Goal: Task Accomplishment & Management: Manage account settings

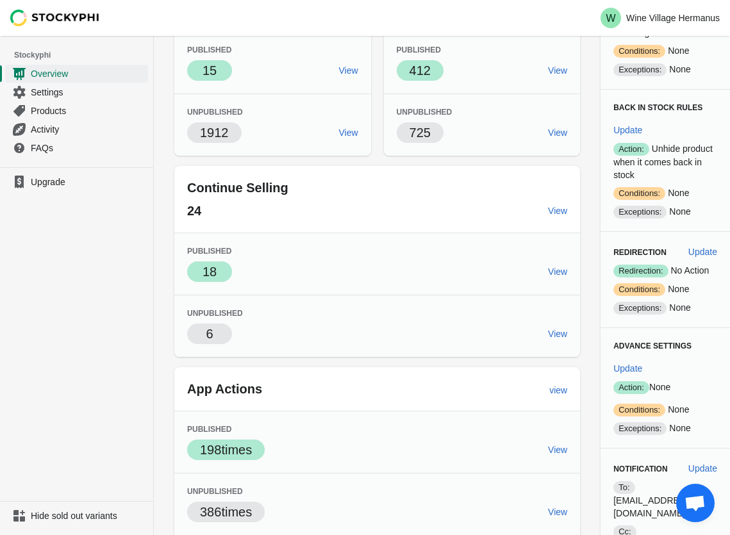
scroll to position [143, 0]
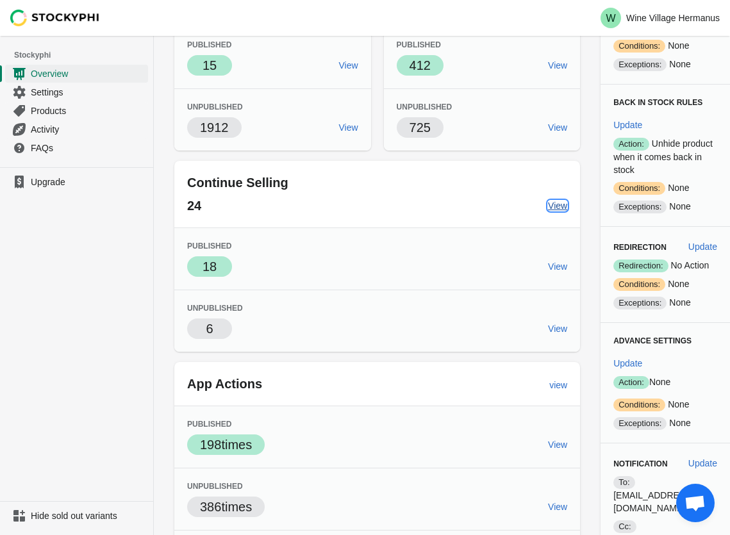
click at [551, 206] on span "View" at bounding box center [557, 206] width 19 height 10
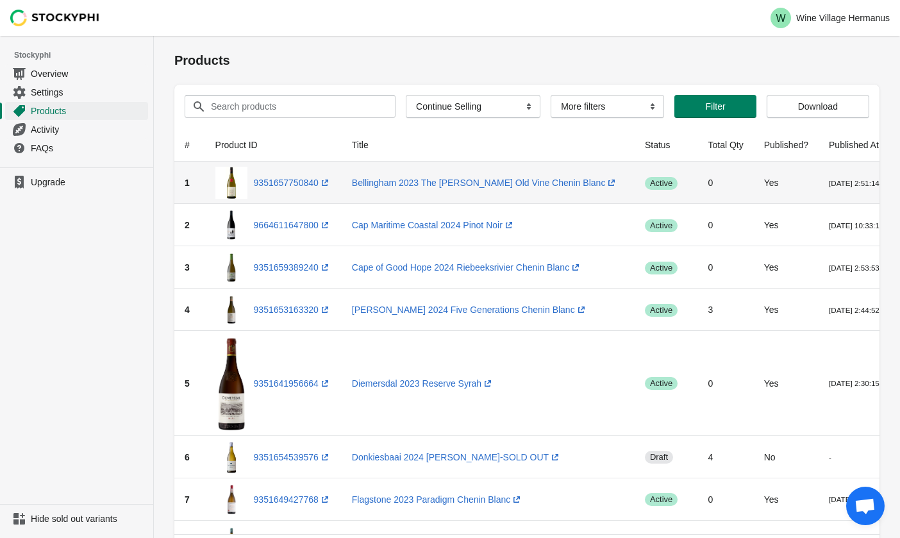
click at [587, 195] on td "Bellingham 2023 The Bernard Old Vine Chenin Blanc (opens a new window)" at bounding box center [488, 183] width 293 height 42
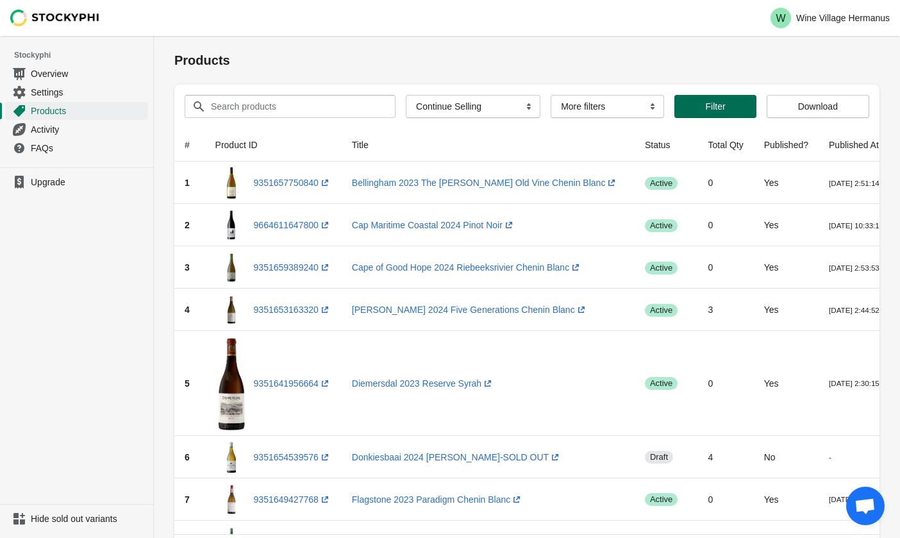
click at [718, 106] on span "Filter" at bounding box center [715, 106] width 20 height 10
click at [605, 107] on select "More filters Delayed product hide" at bounding box center [607, 106] width 113 height 23
click at [479, 104] on select "All Products InStock InStock Published InStock Un-Published OOS OOS Published O…" at bounding box center [473, 106] width 135 height 23
click at [50, 108] on span "Products" at bounding box center [88, 110] width 115 height 13
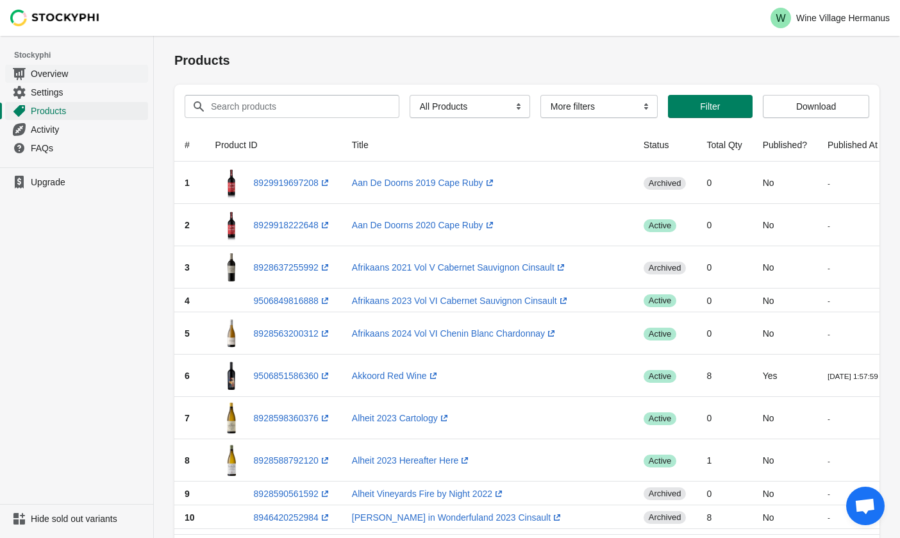
click at [60, 76] on span "Overview" at bounding box center [88, 73] width 115 height 13
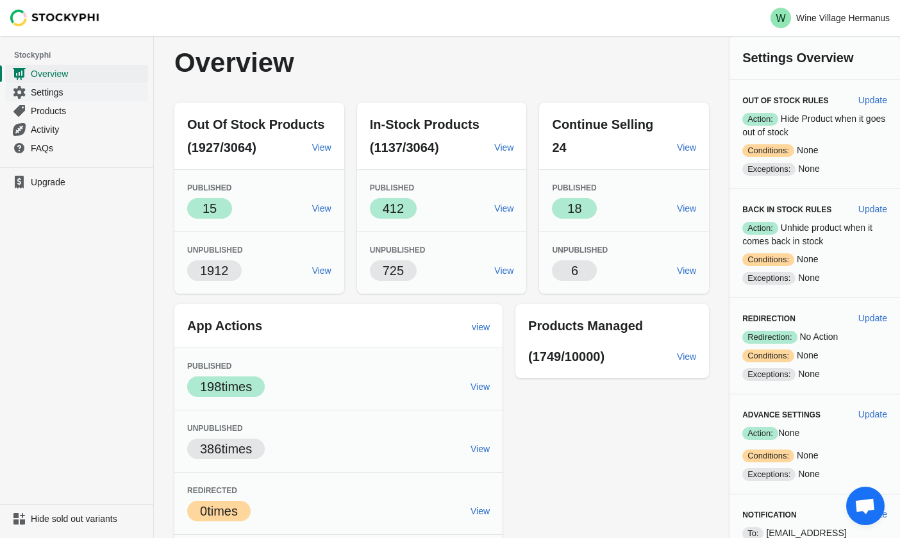
click at [54, 96] on span "Settings" at bounding box center [88, 92] width 115 height 13
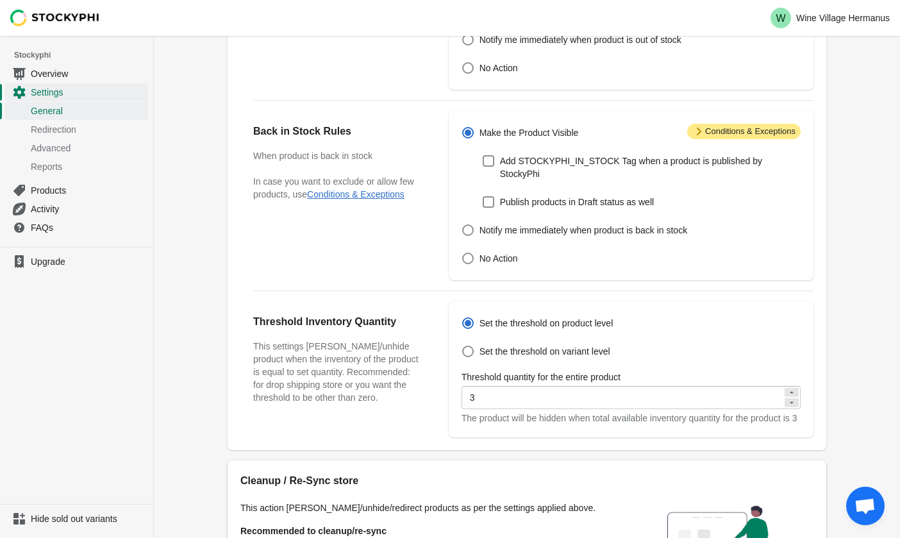
scroll to position [247, 0]
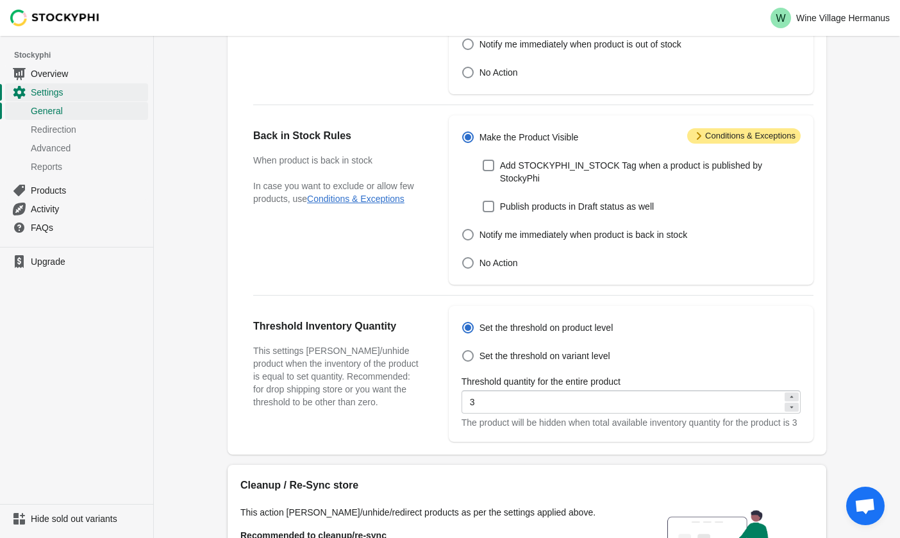
click at [792, 408] on icon at bounding box center [792, 407] width 8 height 8
type input "2"
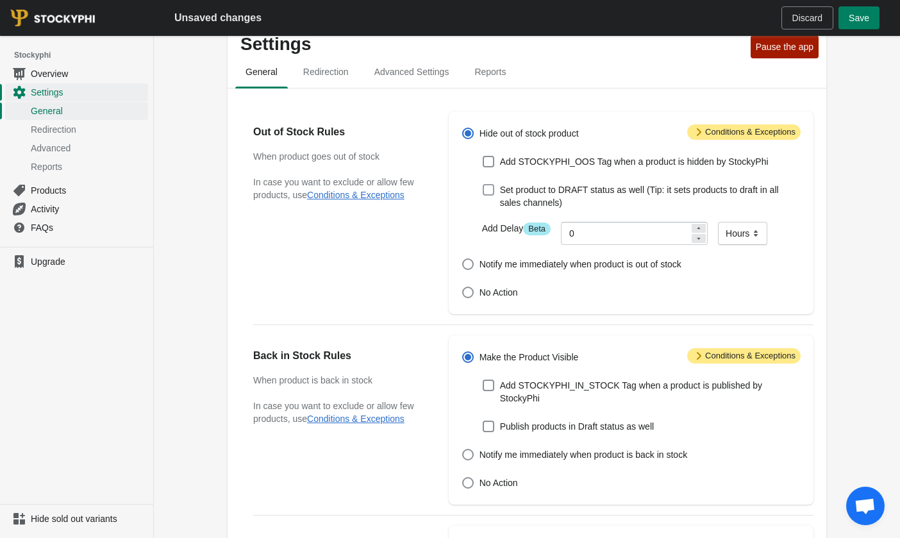
scroll to position [0, 0]
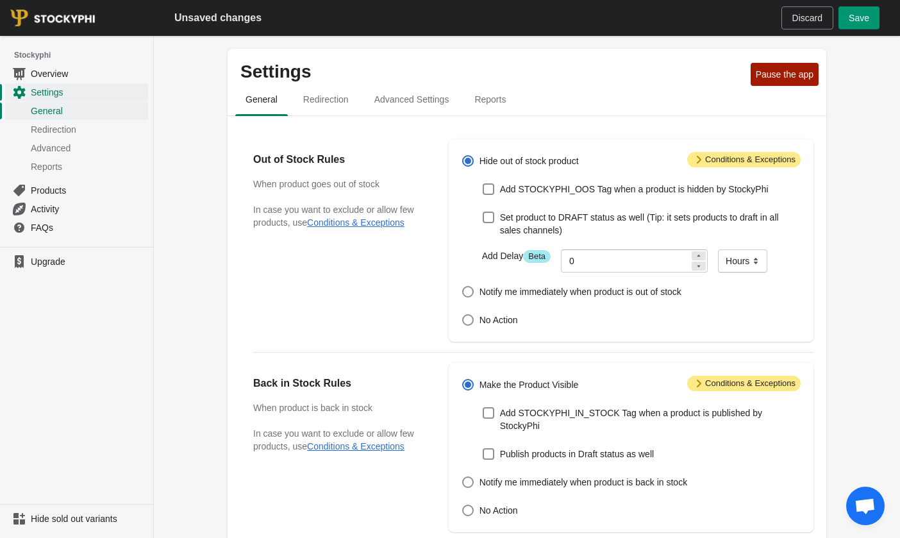
click at [856, 17] on span "Save" at bounding box center [859, 18] width 21 height 10
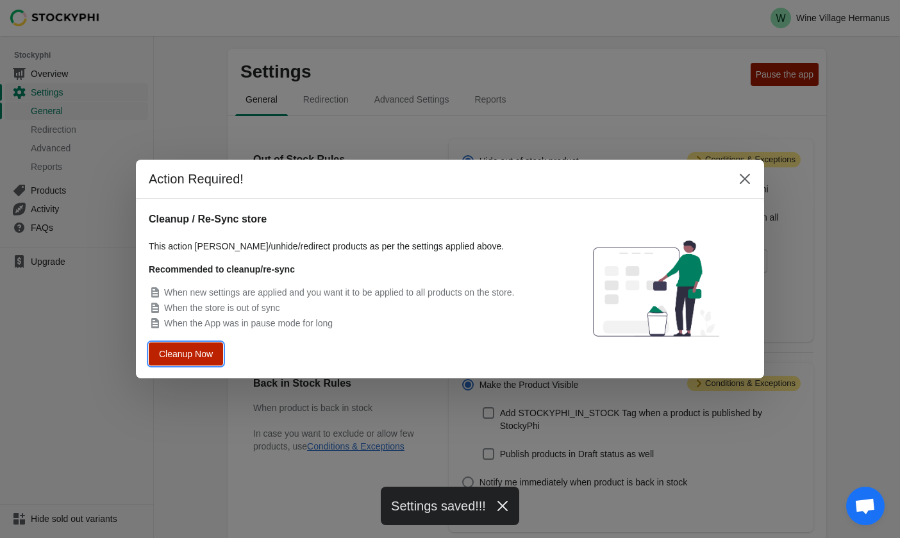
click at [206, 349] on span "Cleanup Now" at bounding box center [186, 353] width 49 height 9
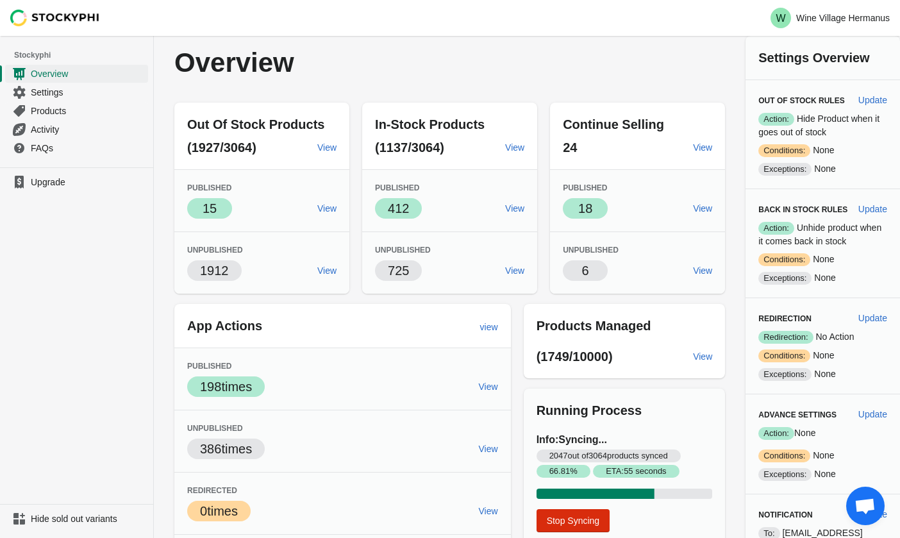
scroll to position [58, 0]
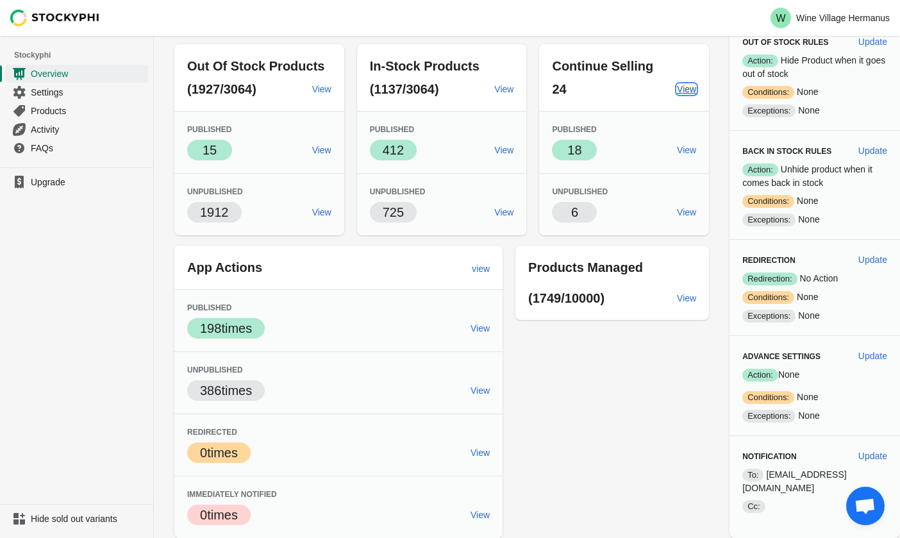
click at [680, 92] on span "View" at bounding box center [686, 89] width 19 height 10
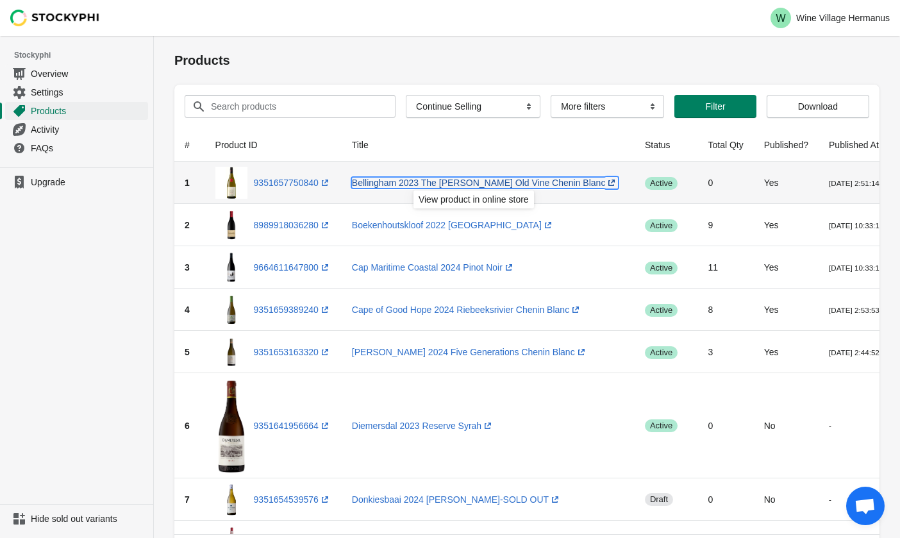
click at [540, 182] on link "Bellingham 2023 The Bernard Old Vine Chenin Blanc (opens a new window)" at bounding box center [485, 183] width 267 height 10
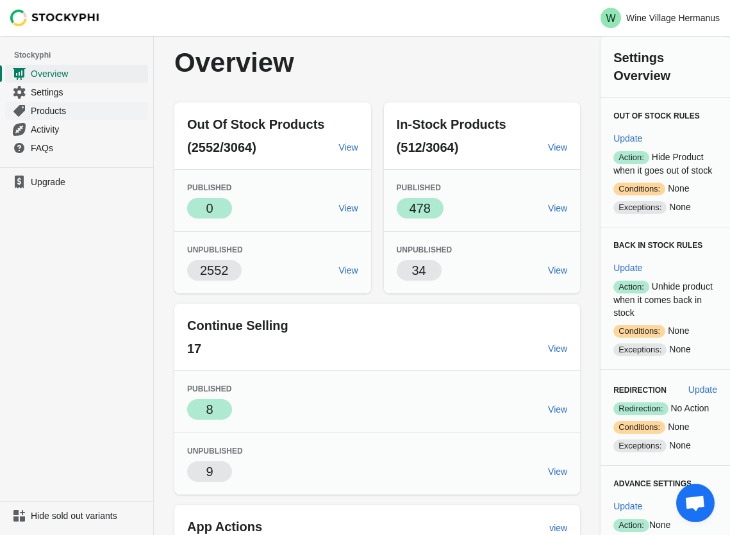
click at [60, 107] on span "Products" at bounding box center [88, 110] width 115 height 13
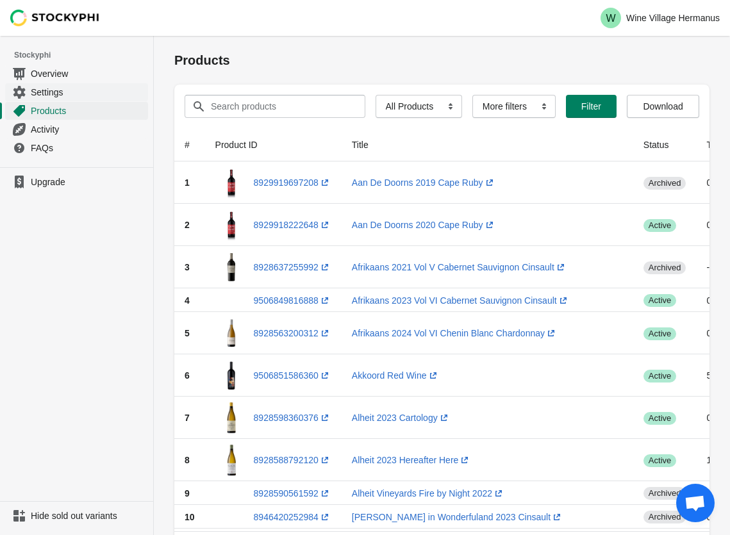
click at [54, 93] on span "Settings" at bounding box center [88, 92] width 115 height 13
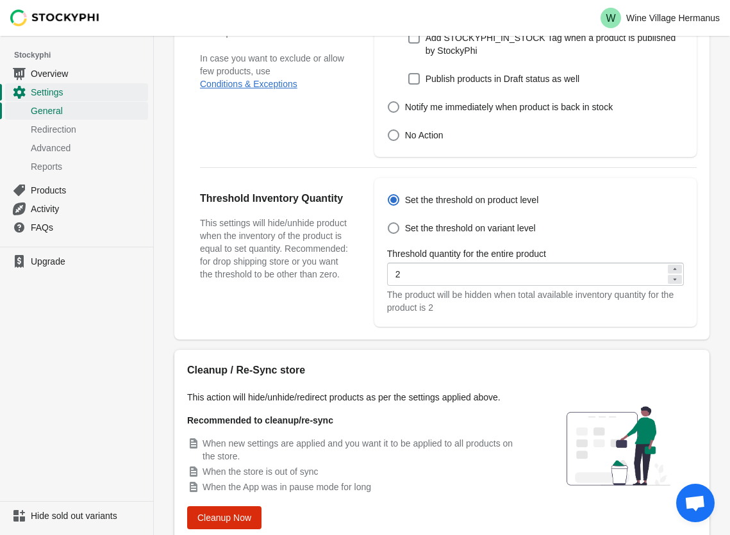
scroll to position [472, 0]
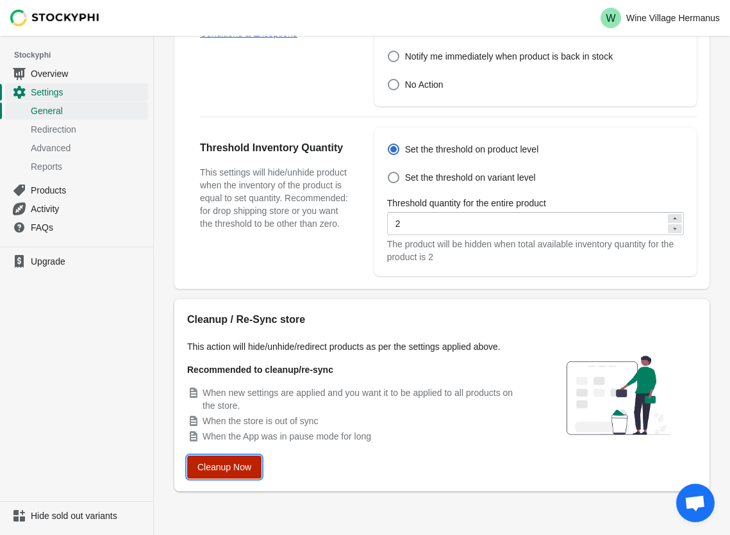
click at [234, 467] on span "Cleanup Now" at bounding box center [224, 467] width 54 height 10
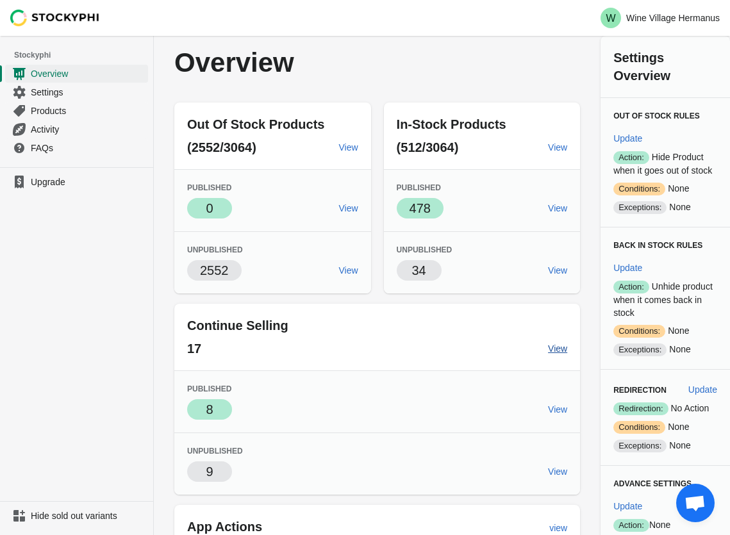
click at [551, 350] on span "View" at bounding box center [557, 349] width 19 height 10
click at [551, 349] on span "View" at bounding box center [557, 349] width 19 height 10
click at [551, 472] on span "View" at bounding box center [557, 472] width 19 height 10
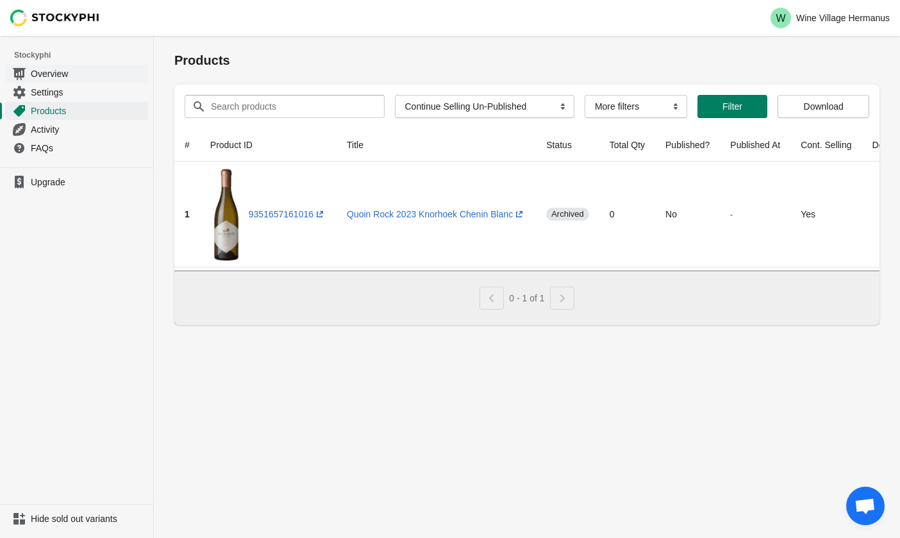
click at [58, 74] on span "Overview" at bounding box center [88, 73] width 115 height 13
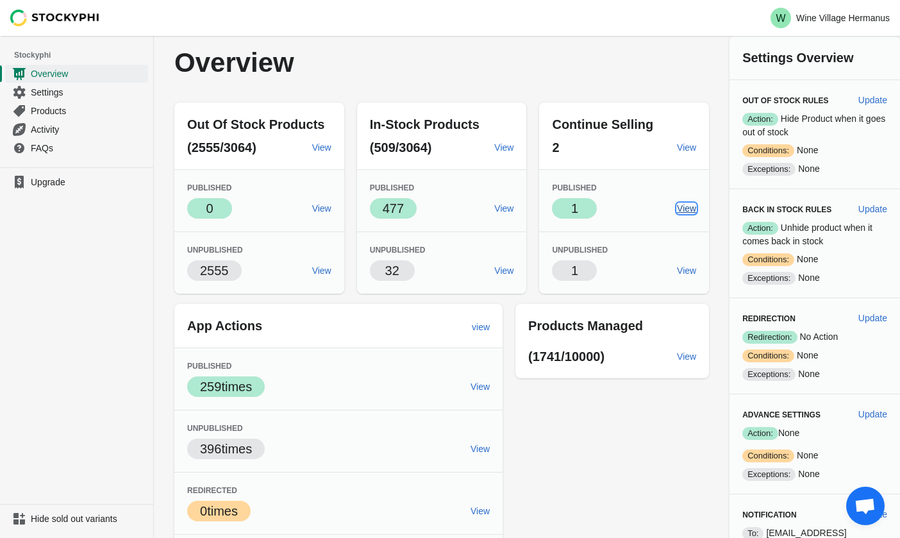
click at [677, 208] on span "View" at bounding box center [686, 208] width 19 height 10
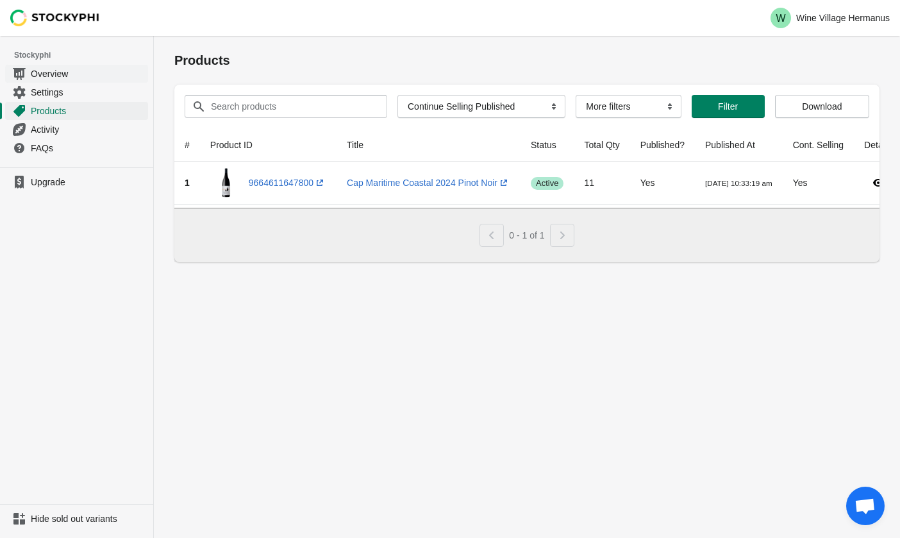
click at [59, 74] on span "Overview" at bounding box center [88, 73] width 115 height 13
